Goal: Task Accomplishment & Management: Manage account settings

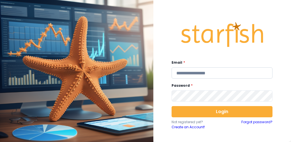
click at [231, 74] on input "email" at bounding box center [222, 72] width 101 height 11
click at [233, 70] on input "email" at bounding box center [222, 72] width 101 height 11
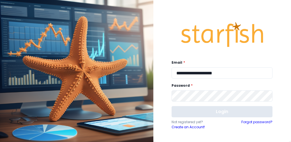
click at [221, 111] on button "Login" at bounding box center [222, 111] width 101 height 11
click at [224, 114] on button "Login" at bounding box center [222, 111] width 101 height 11
click at [222, 111] on button "Login" at bounding box center [222, 111] width 101 height 11
click at [224, 112] on button "Login" at bounding box center [222, 111] width 101 height 11
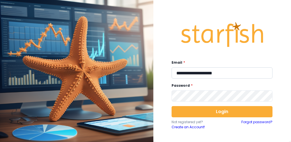
click at [233, 72] on input "**********" at bounding box center [222, 72] width 101 height 11
type input "*"
